Goal: Transaction & Acquisition: Purchase product/service

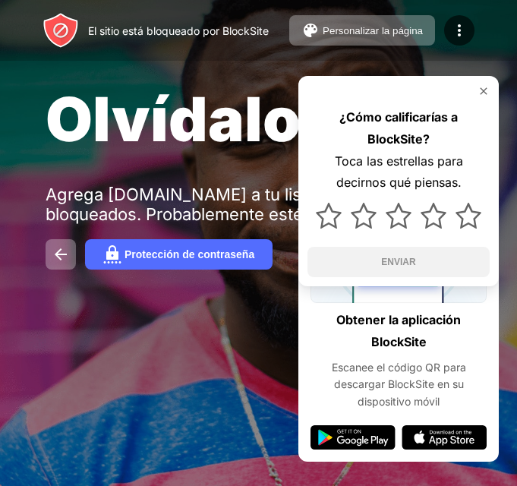
click at [489, 93] on img at bounding box center [484, 91] width 12 height 12
